Goal: Task Accomplishment & Management: Understand process/instructions

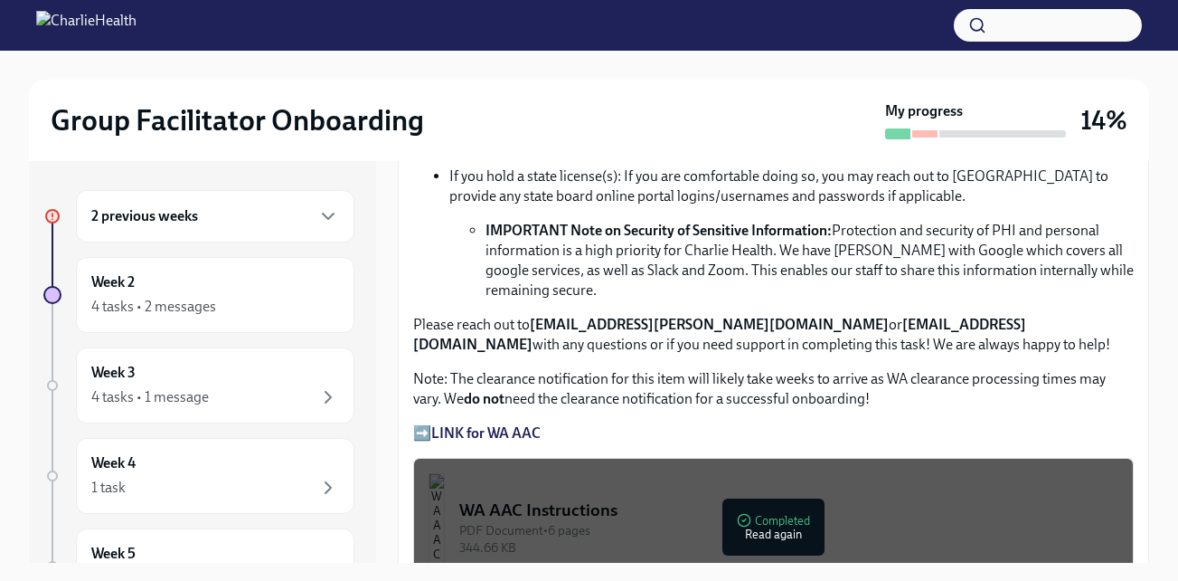
scroll to position [1247, 0]
click at [477, 440] on strong "LINK for WA AAC" at bounding box center [485, 431] width 109 height 17
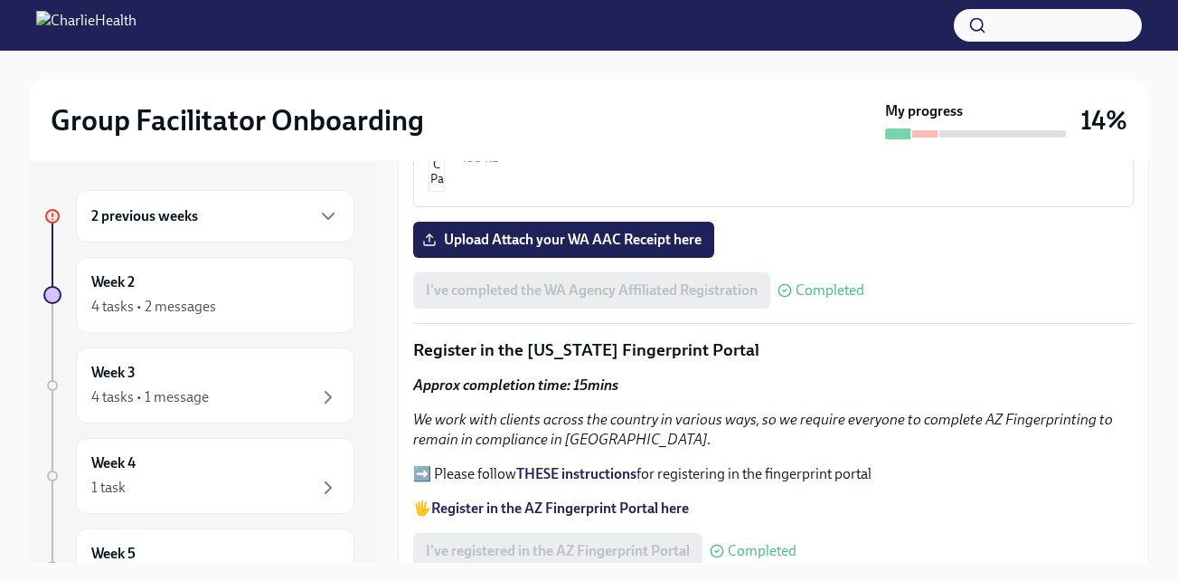
scroll to position [1791, 0]
click at [562, 248] on span "Upload Attach your WA AAC Receipt here" at bounding box center [564, 239] width 276 height 18
click at [0, 0] on input "Upload Attach your WA AAC Receipt here" at bounding box center [0, 0] width 0 height 0
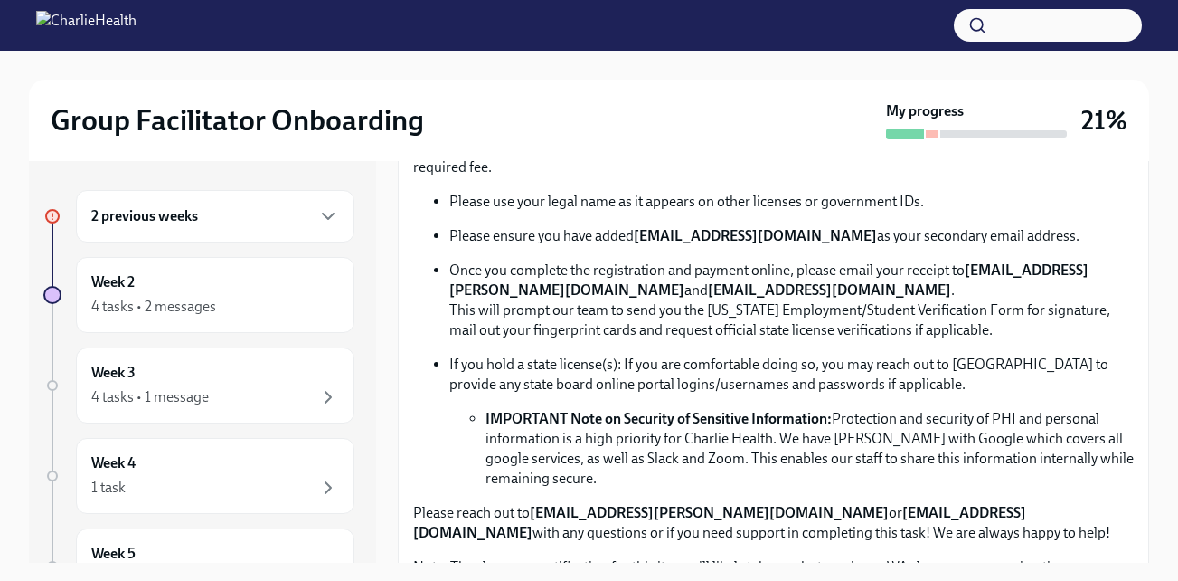
scroll to position [1057, 0]
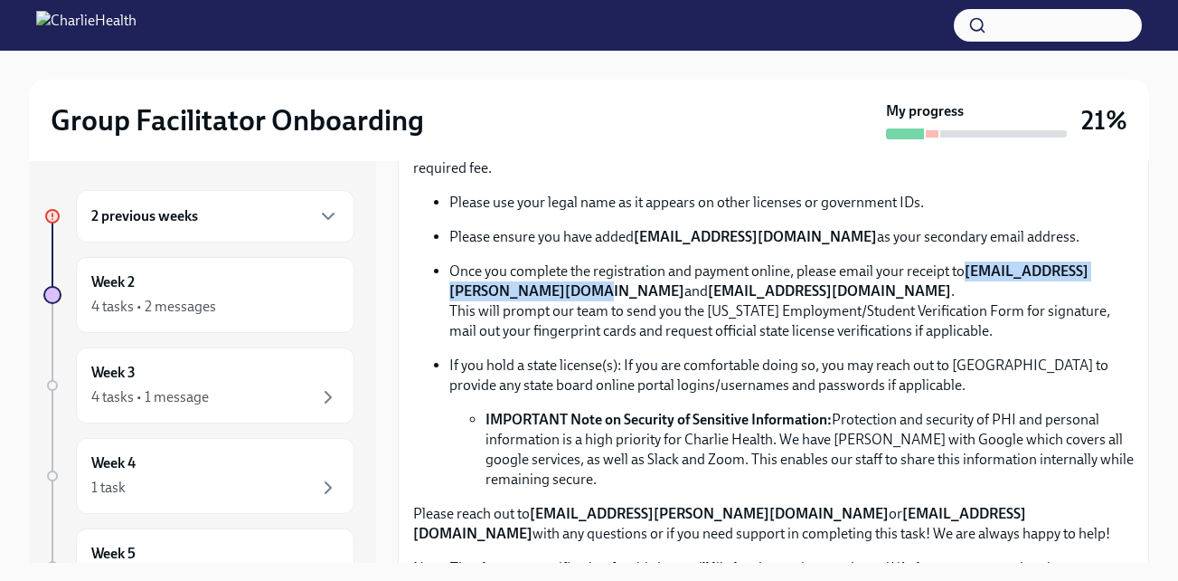
drag, startPoint x: 677, startPoint y: 321, endPoint x: 451, endPoint y: 330, distance: 226.3
click at [451, 299] on strong "[EMAIL_ADDRESS][PERSON_NAME][DOMAIN_NAME]" at bounding box center [768, 280] width 639 height 37
copy strong "[EMAIL_ADDRESS][PERSON_NAME][DOMAIN_NAME]"
drag, startPoint x: 908, startPoint y: 325, endPoint x: 706, endPoint y: 329, distance: 201.7
click at [706, 329] on p "Once you complete the registration and payment online, please email your receip…" at bounding box center [791, 301] width 685 height 80
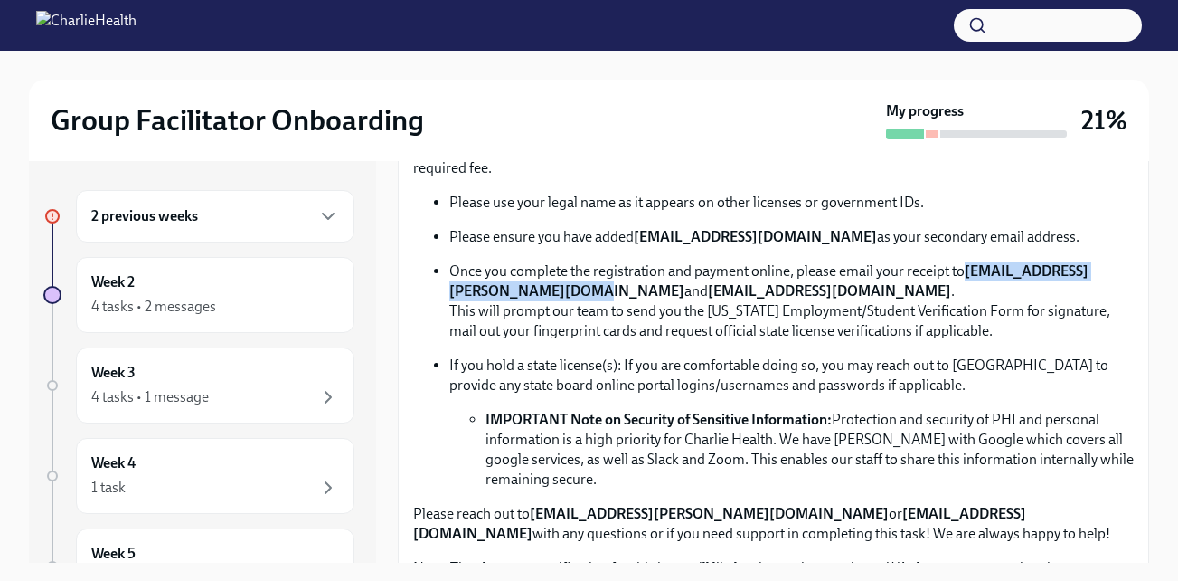
copy p "[EMAIL_ADDRESS][DOMAIN_NAME]"
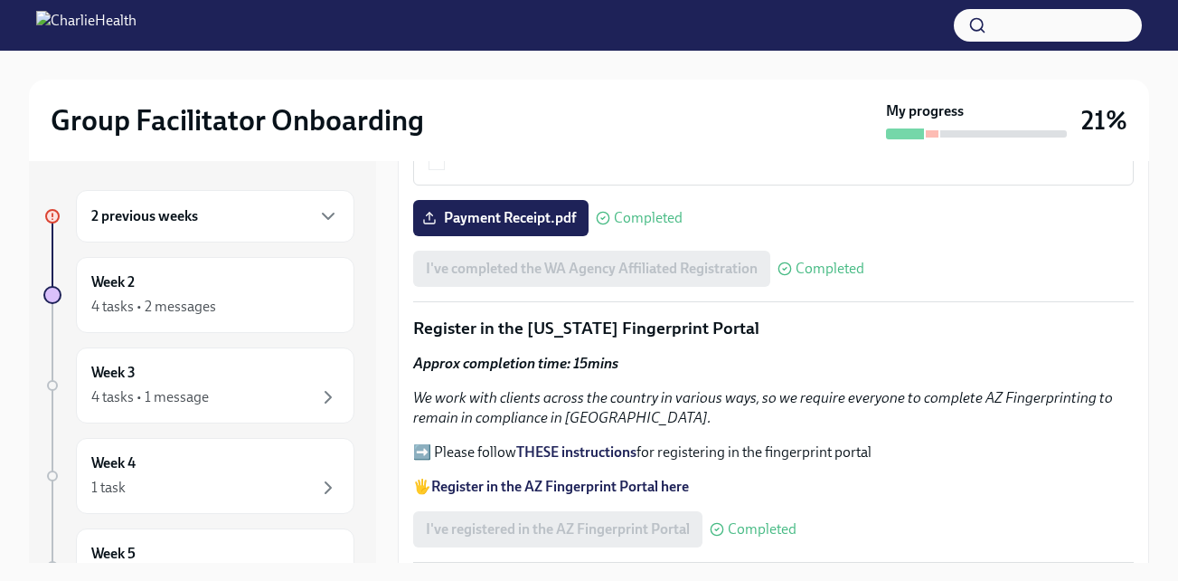
scroll to position [1812, 0]
click at [223, 300] on div "4 tasks • 2 messages" at bounding box center [215, 307] width 248 height 22
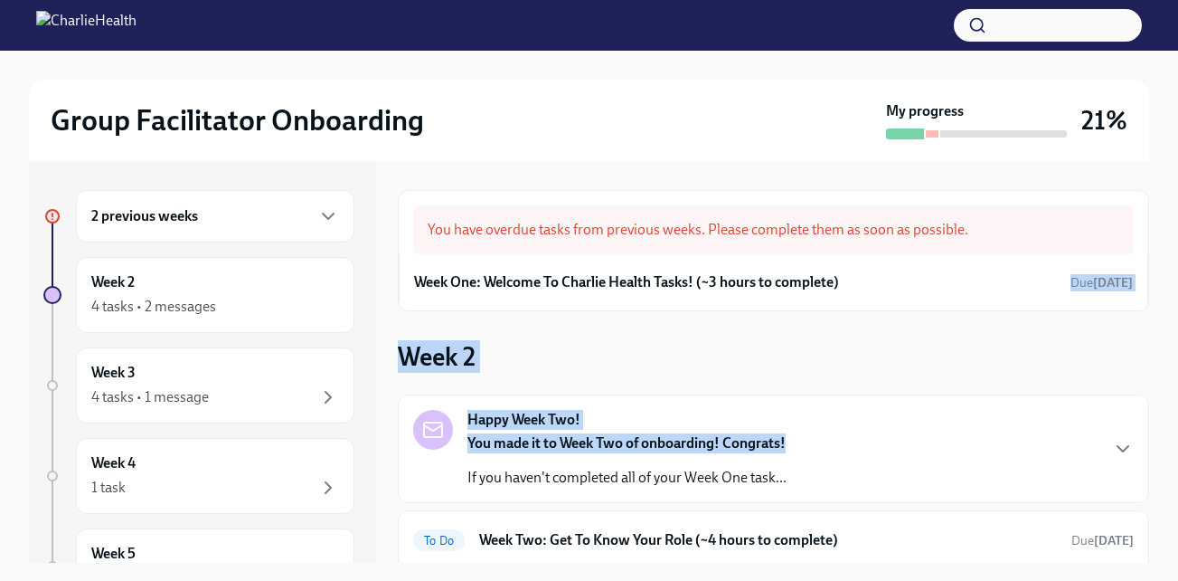
drag, startPoint x: 1030, startPoint y: 320, endPoint x: 899, endPoint y: 429, distance: 170.2
click at [899, 429] on div "You have overdue tasks from previous weeks. Please complete them as soon as pos…" at bounding box center [774, 503] width 752 height 626
drag, startPoint x: 899, startPoint y: 429, endPoint x: 872, endPoint y: 269, distance: 161.5
click at [872, 269] on div "Week One: Welcome To Charlie Health Tasks! (~3 hours to complete) Due [DATE]" at bounding box center [773, 282] width 719 height 27
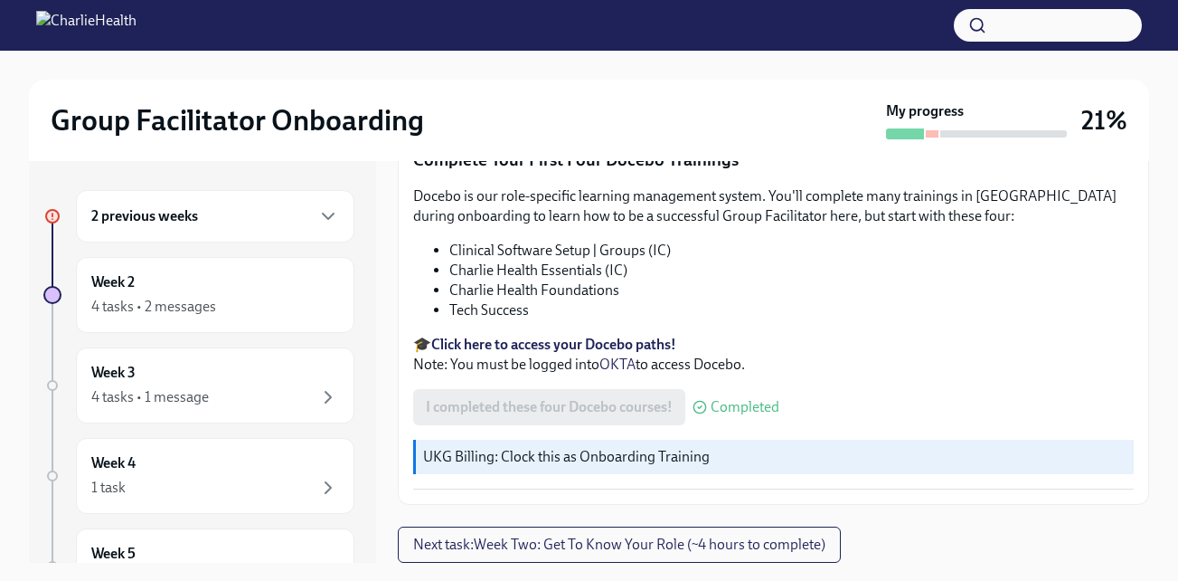
scroll to position [33, 0]
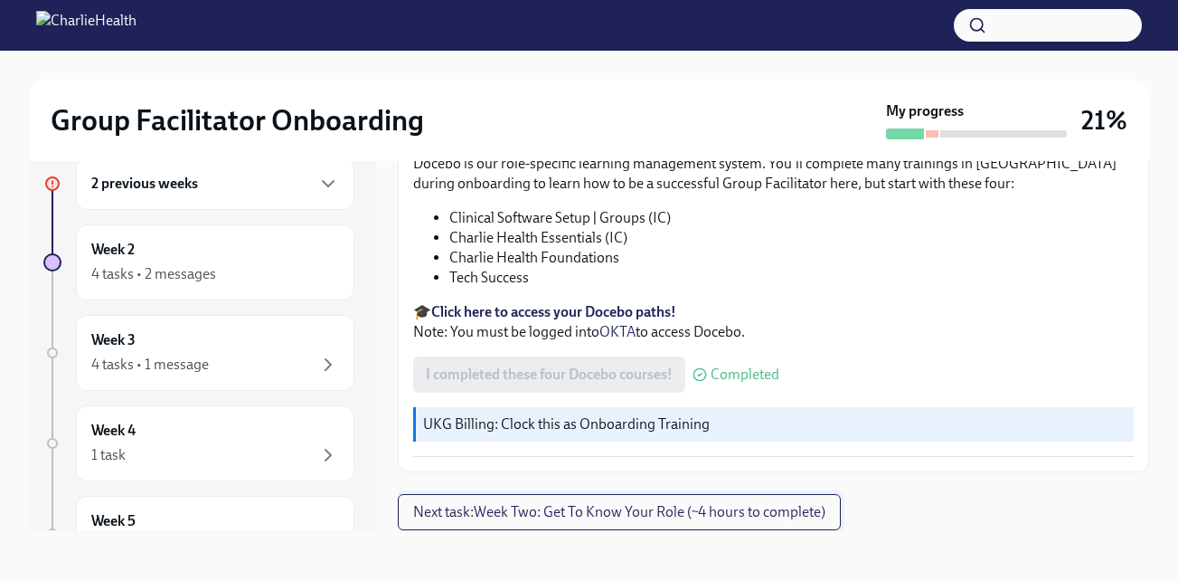
click at [685, 505] on span "Next task : Week Two: Get To Know Your Role (~4 hours to complete)" at bounding box center [619, 512] width 412 height 18
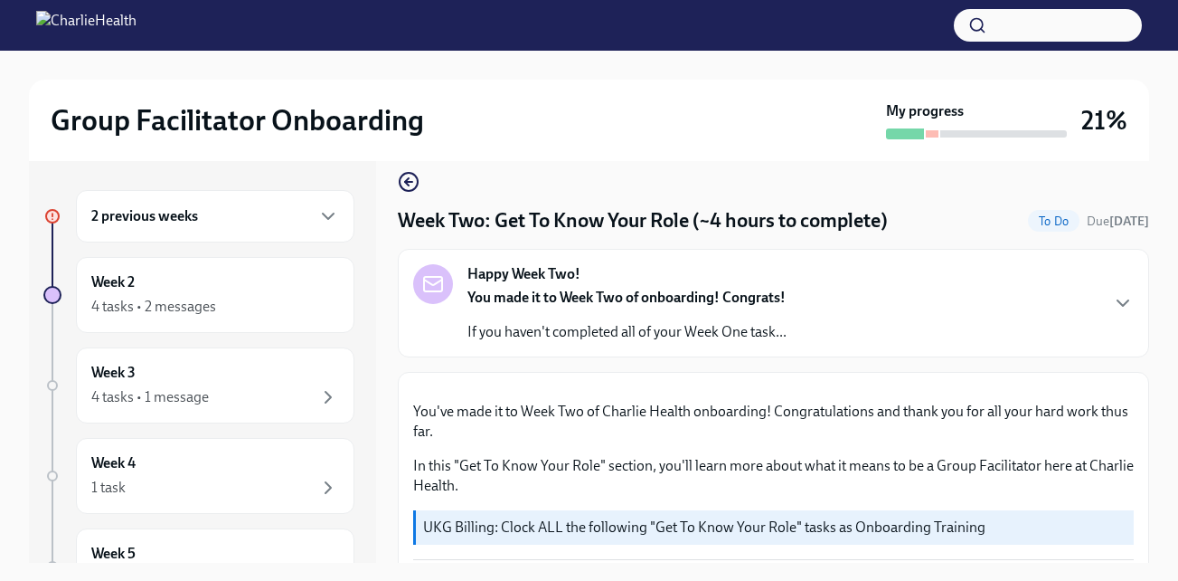
scroll to position [20, 0]
click at [317, 222] on icon "button" at bounding box center [328, 216] width 22 height 22
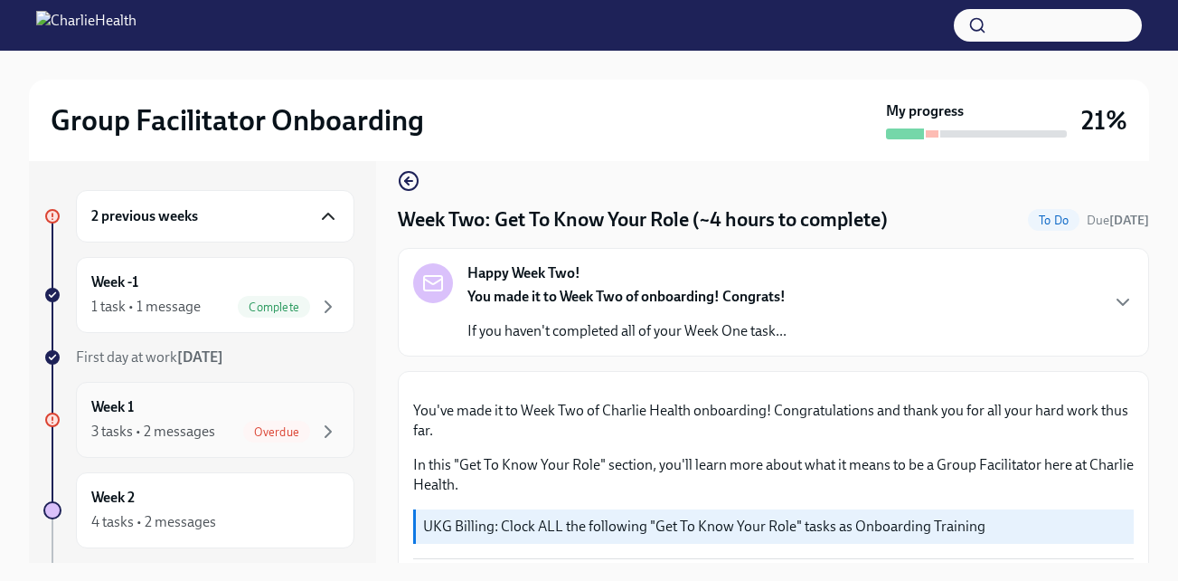
click at [272, 426] on span "Overdue" at bounding box center [276, 432] width 67 height 14
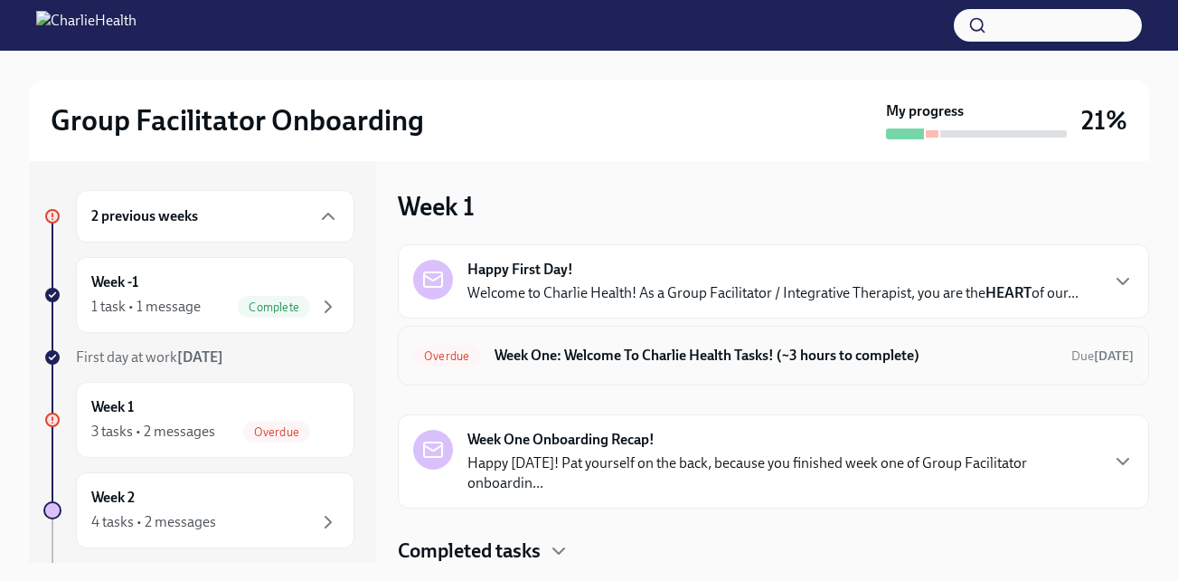
click at [668, 365] on h6 "Week One: Welcome To Charlie Health Tasks! (~3 hours to complete)" at bounding box center [776, 355] width 562 height 20
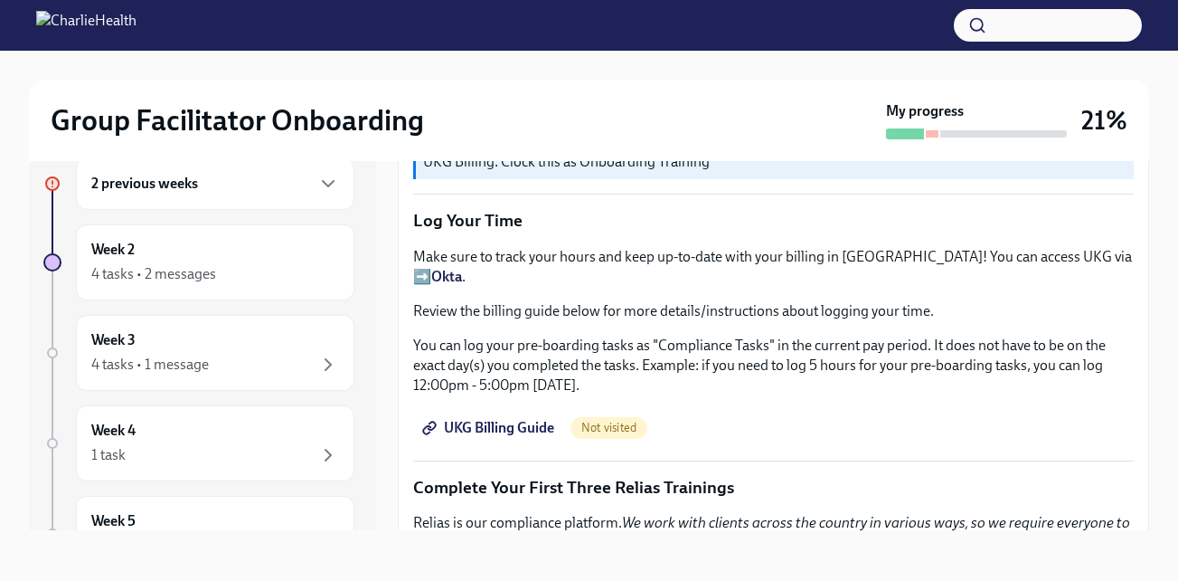
scroll to position [1782, 0]
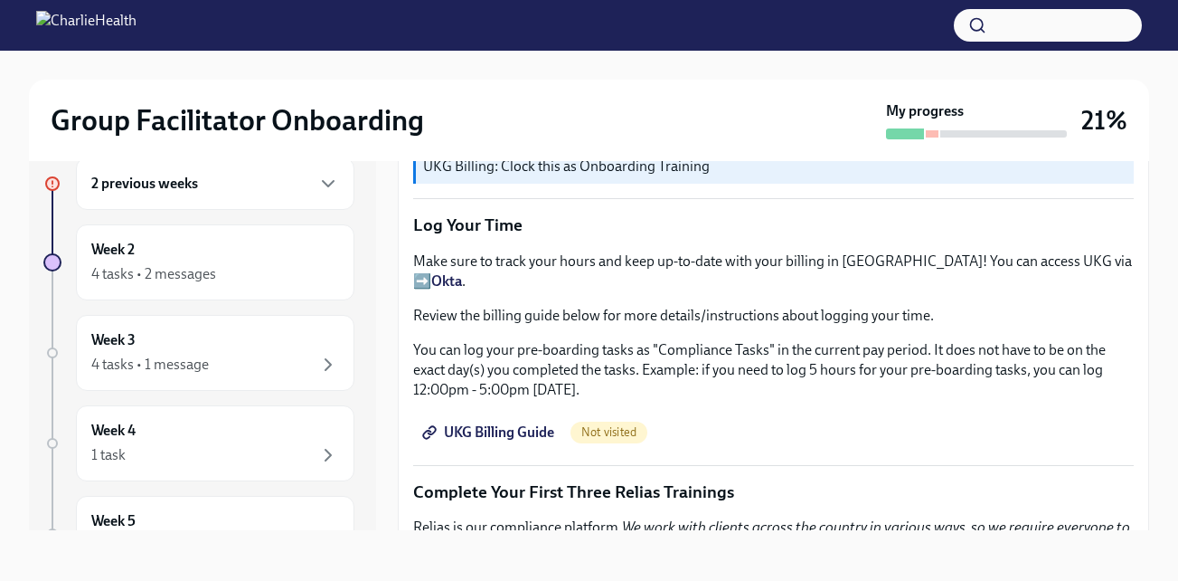
click at [554, 441] on span "UKG Billing Guide" at bounding box center [490, 432] width 128 height 18
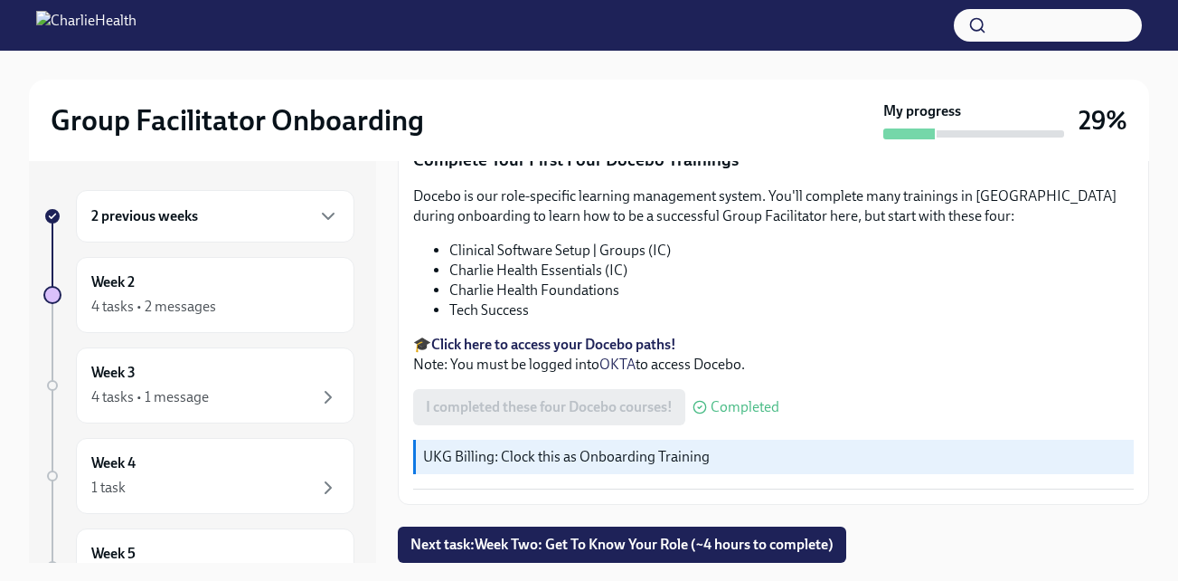
scroll to position [33, 0]
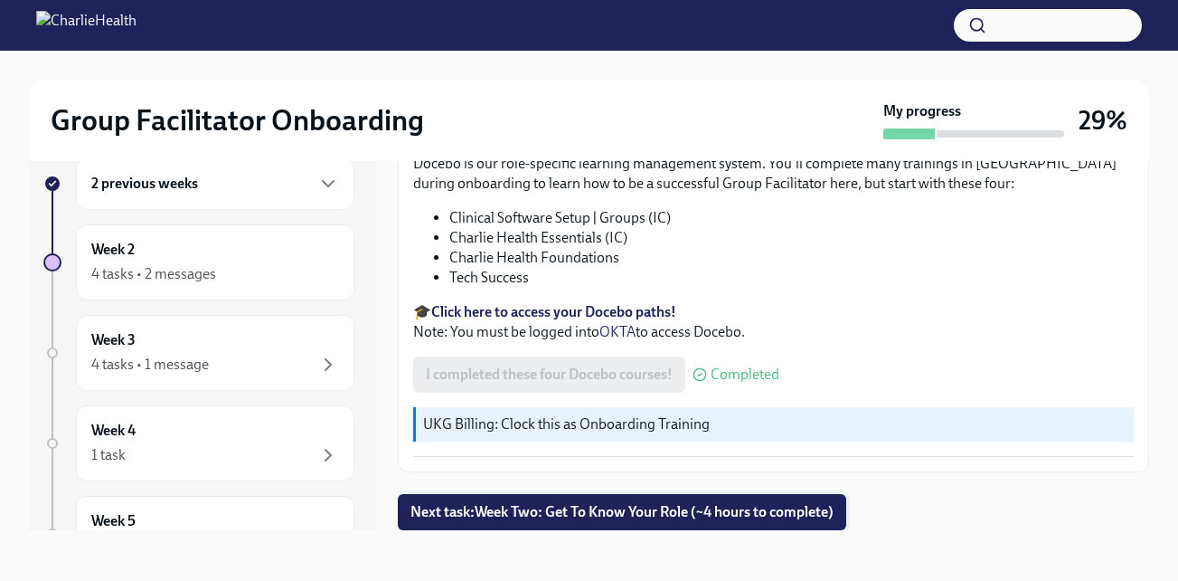
click at [620, 508] on span "Next task : Week Two: Get To Know Your Role (~4 hours to complete)" at bounding box center [622, 512] width 423 height 18
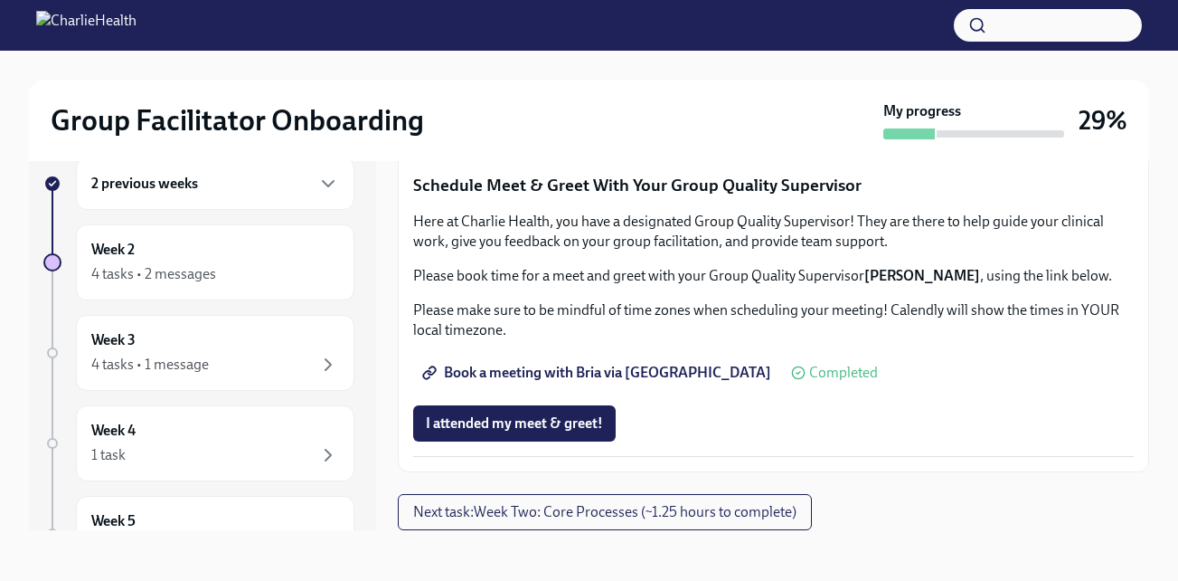
scroll to position [1816, 0]
click at [647, 505] on span "Next task : Week Two: Core Processes (~1.25 hours to complete)" at bounding box center [604, 512] width 383 height 18
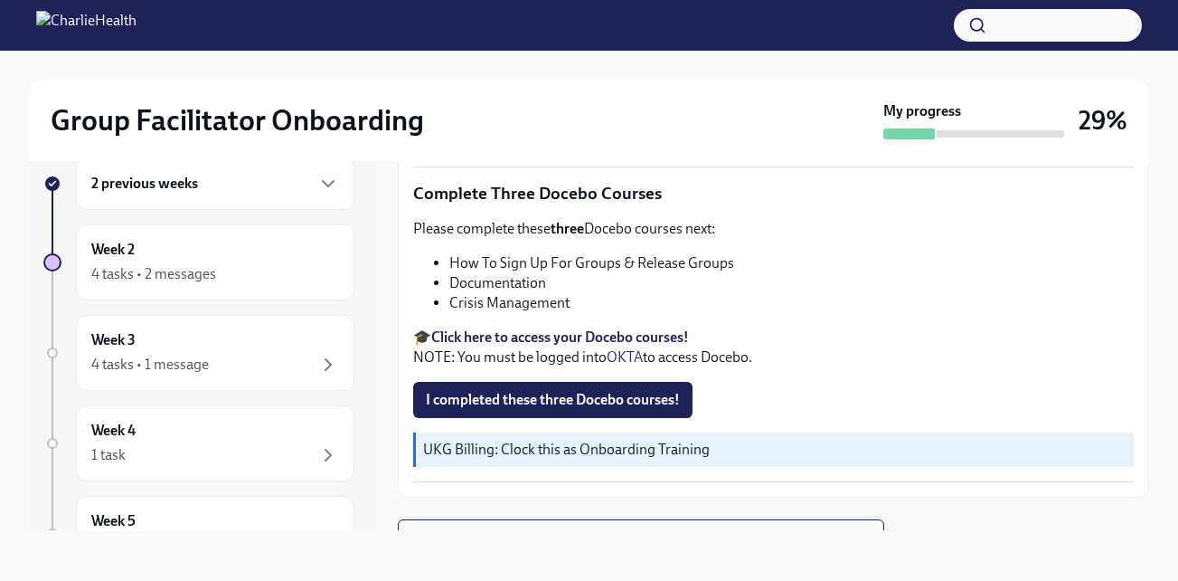
scroll to position [753, 0]
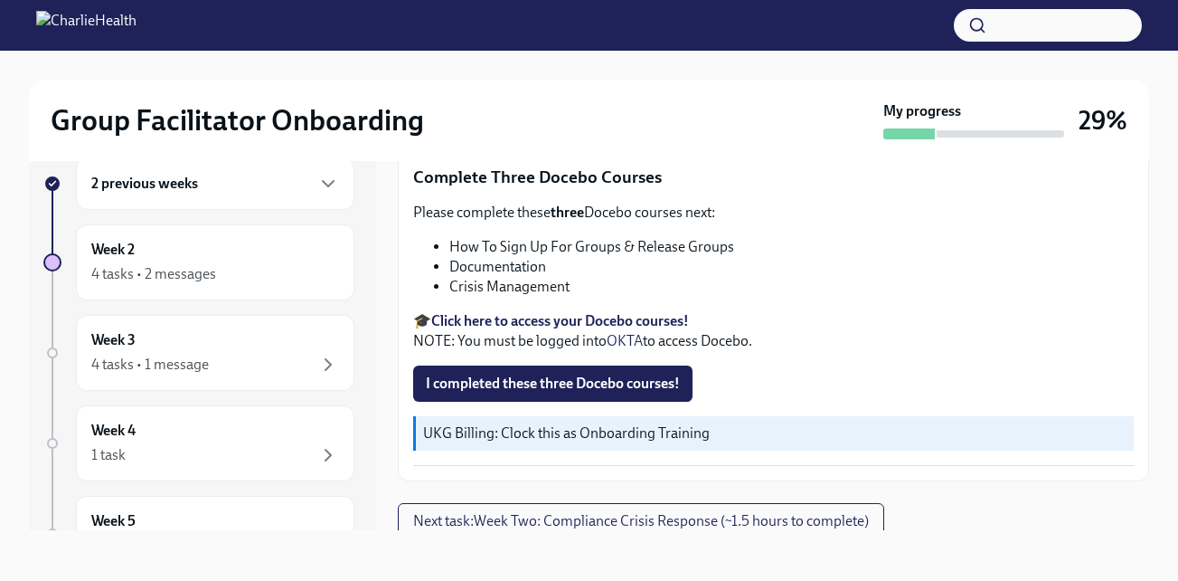
click at [544, 312] on strong "Click here to access your Docebo courses!" at bounding box center [560, 320] width 258 height 17
